Goal: Task Accomplishment & Management: Use online tool/utility

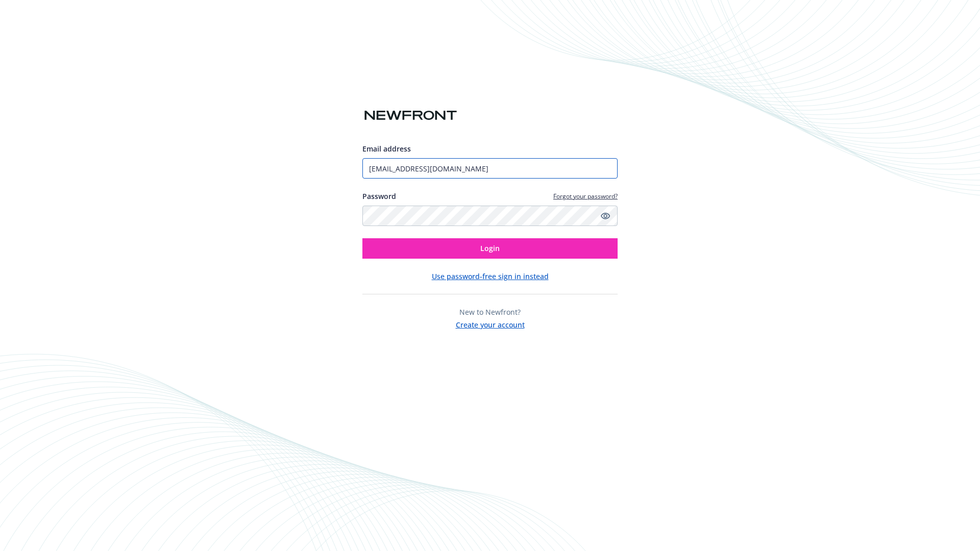
type input "[EMAIL_ADDRESS][DOMAIN_NAME]"
click at [490, 249] on span "Login" at bounding box center [489, 248] width 19 height 10
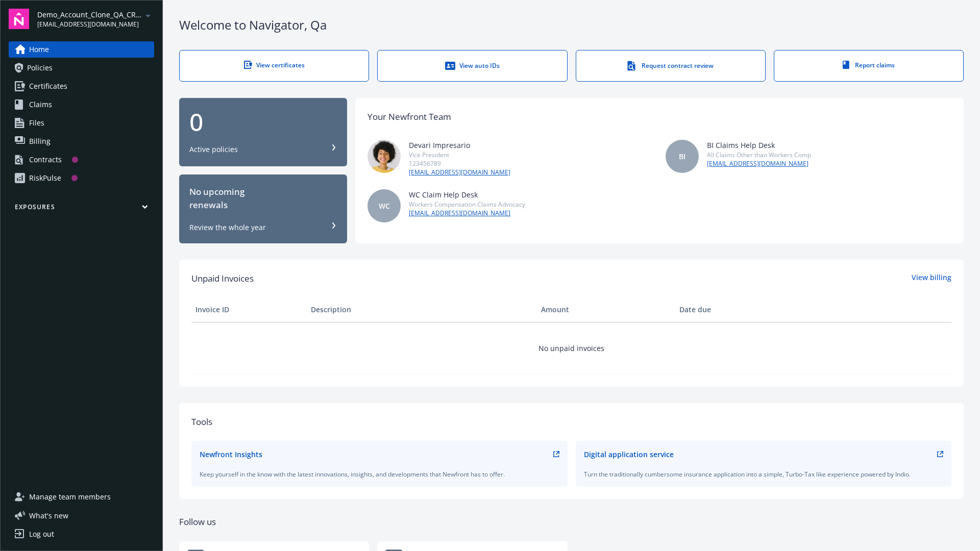
click at [95, 19] on span "Demo_Account_Clone_QA_CR_Tests_Prospect" at bounding box center [89, 14] width 105 height 11
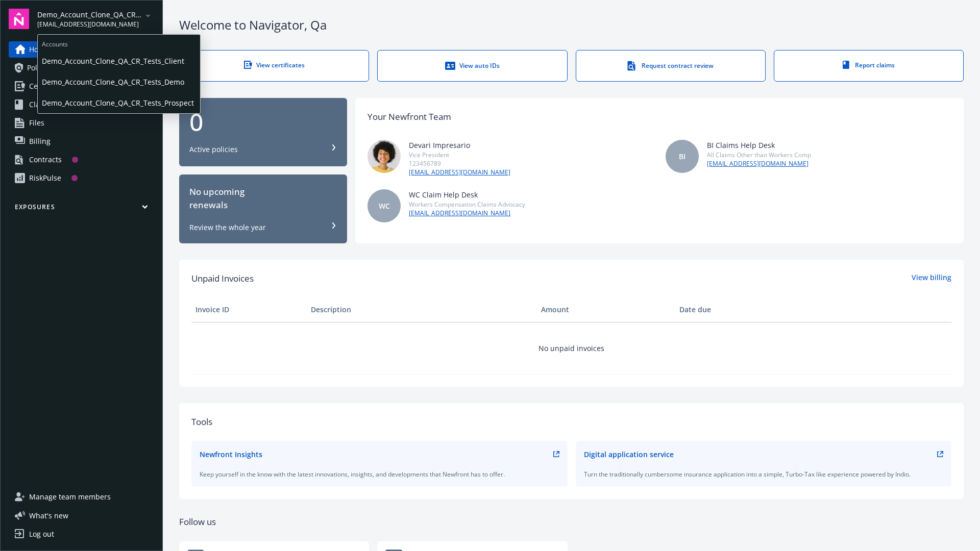
click at [118, 61] on span "Demo_Account_Clone_QA_CR_Tests_Client" at bounding box center [119, 61] width 154 height 21
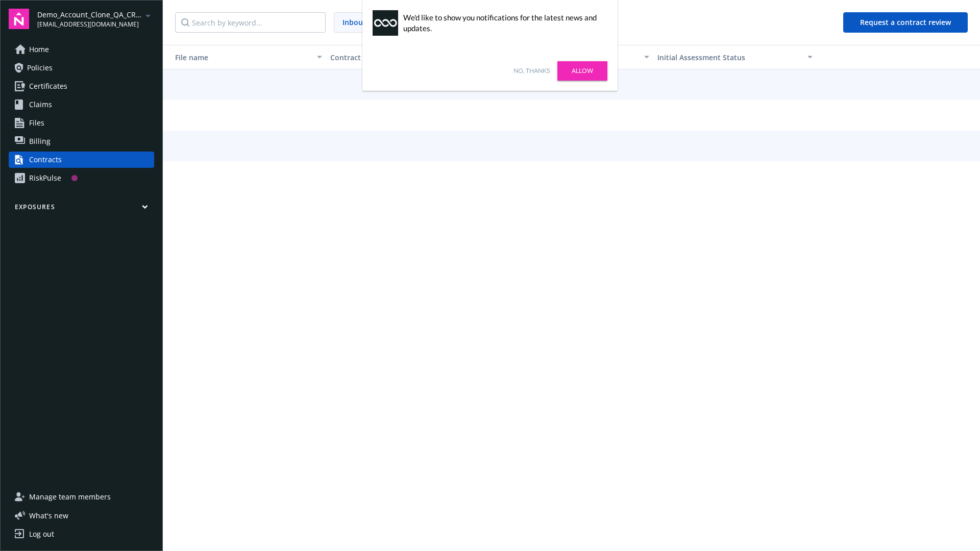
click at [531, 71] on link "No, thanks" at bounding box center [531, 70] width 36 height 9
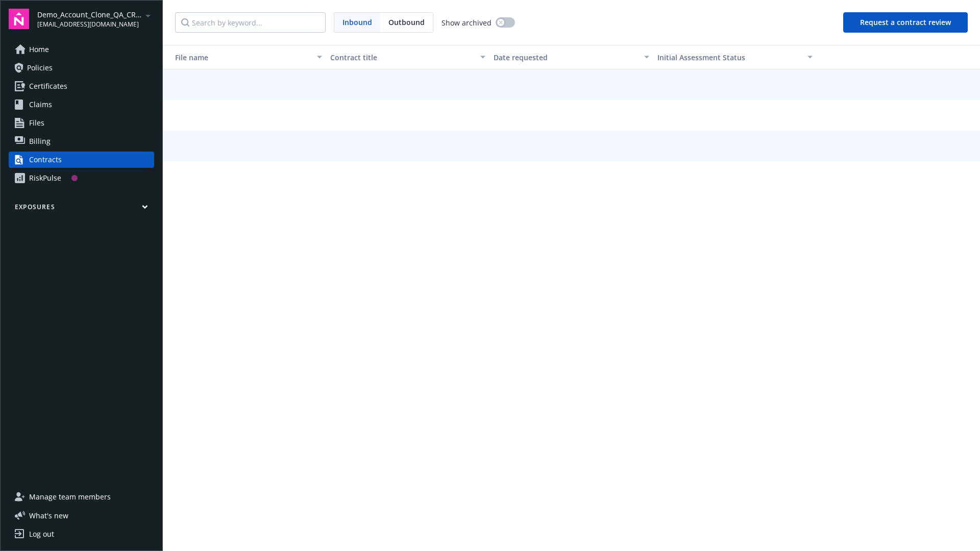
click at [906, 22] on button "Request a contract review" at bounding box center [905, 22] width 125 height 20
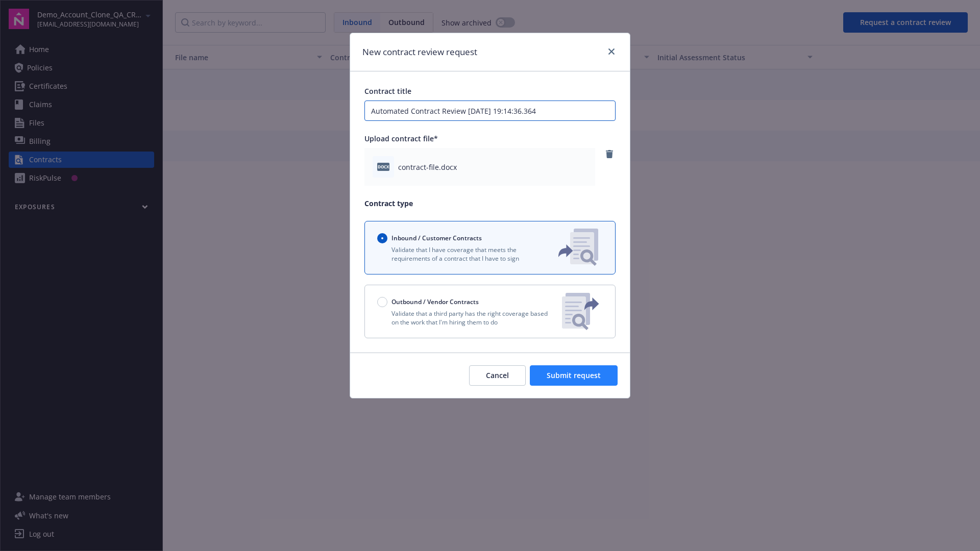
type input "Automated Contract Review 08-19-2025 19:14:36.364"
click at [574, 376] on span "Submit request" at bounding box center [574, 376] width 54 height 10
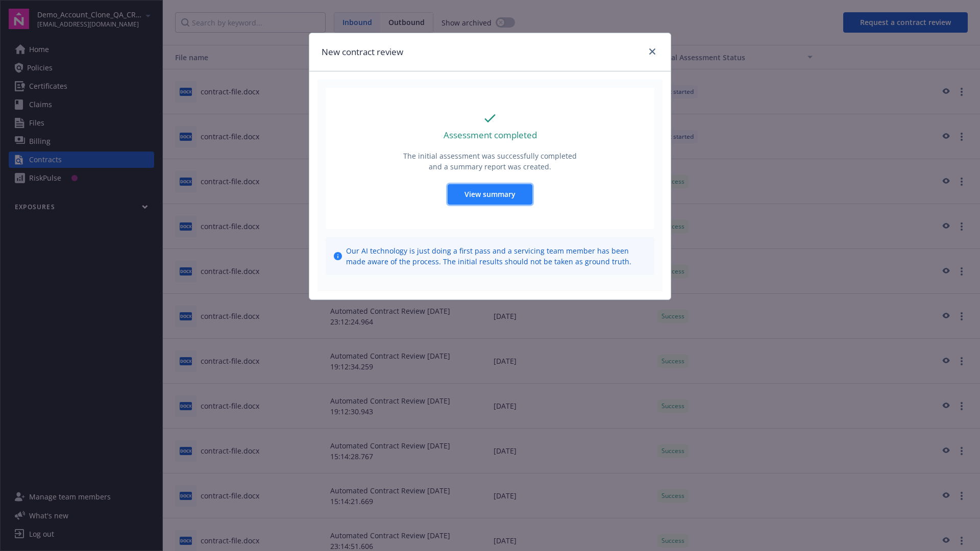
click at [489, 194] on span "View summary" at bounding box center [489, 194] width 51 height 10
